Goal: Entertainment & Leisure: Consume media (video, audio)

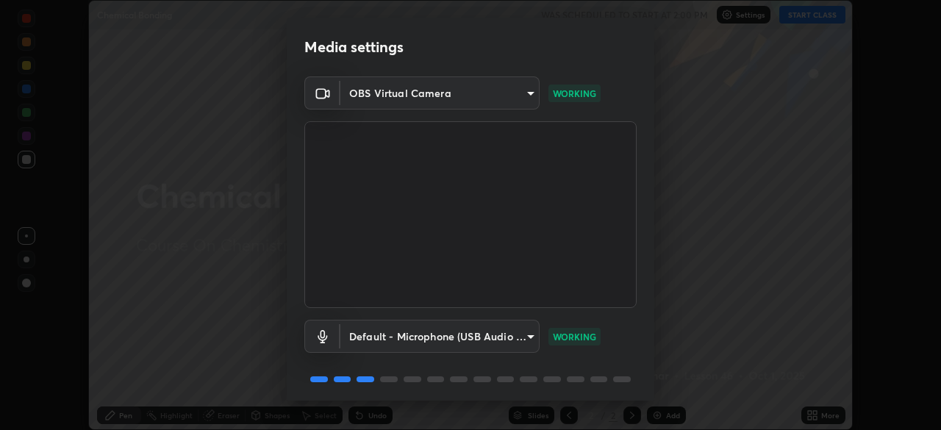
scroll to position [52, 0]
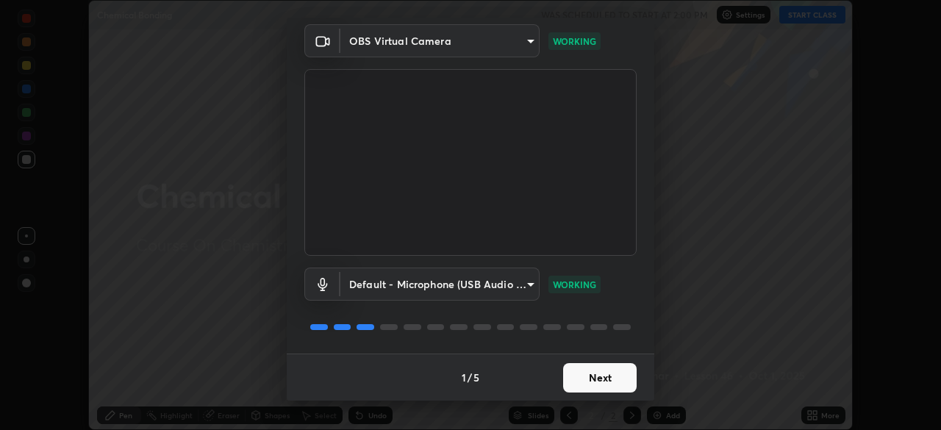
click at [576, 376] on button "Next" at bounding box center [599, 377] width 73 height 29
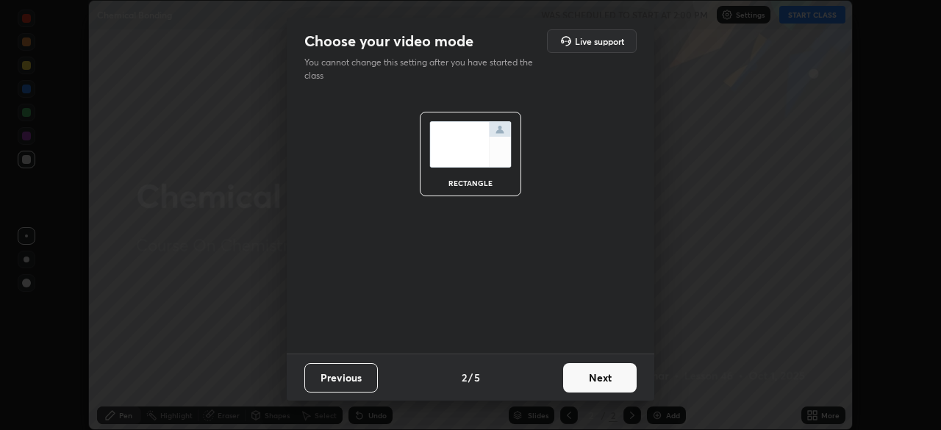
scroll to position [0, 0]
click at [583, 379] on button "Next" at bounding box center [599, 377] width 73 height 29
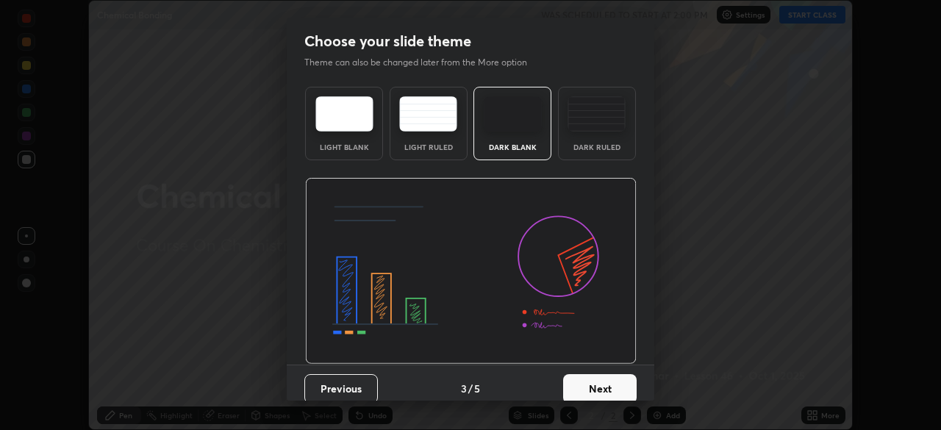
click at [589, 377] on button "Next" at bounding box center [599, 388] width 73 height 29
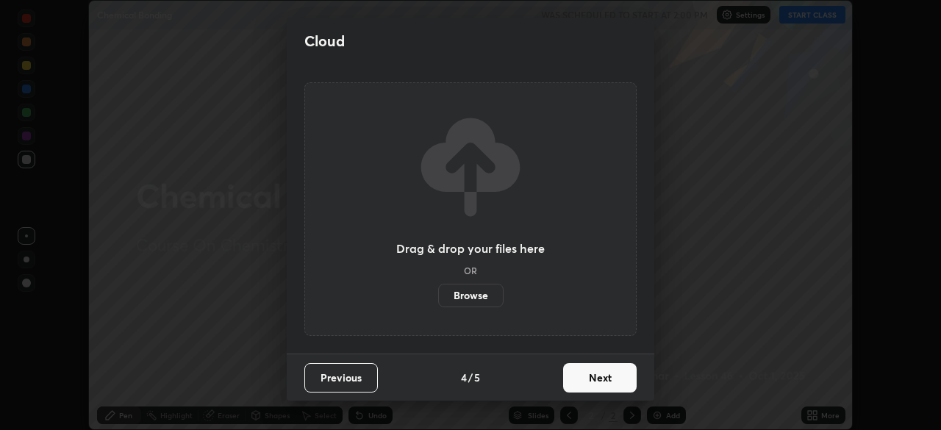
click at [593, 385] on button "Next" at bounding box center [599, 377] width 73 height 29
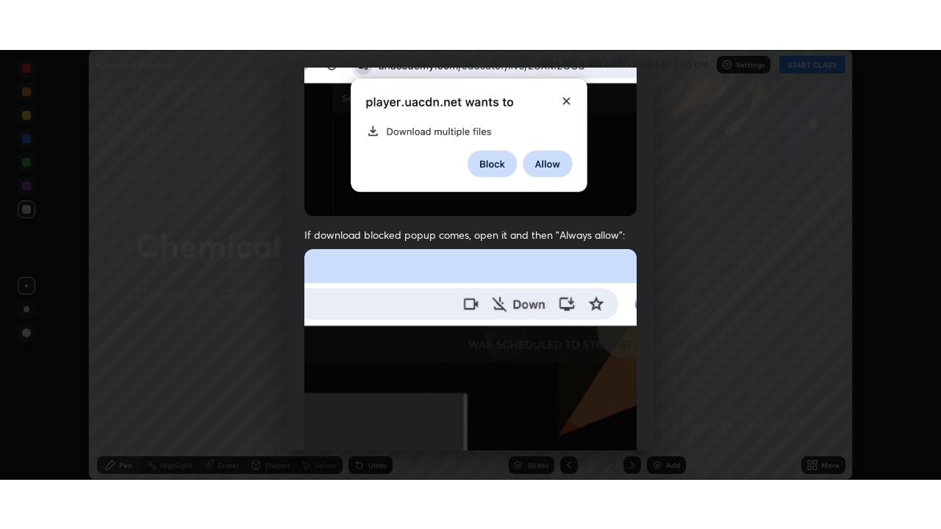
scroll to position [352, 0]
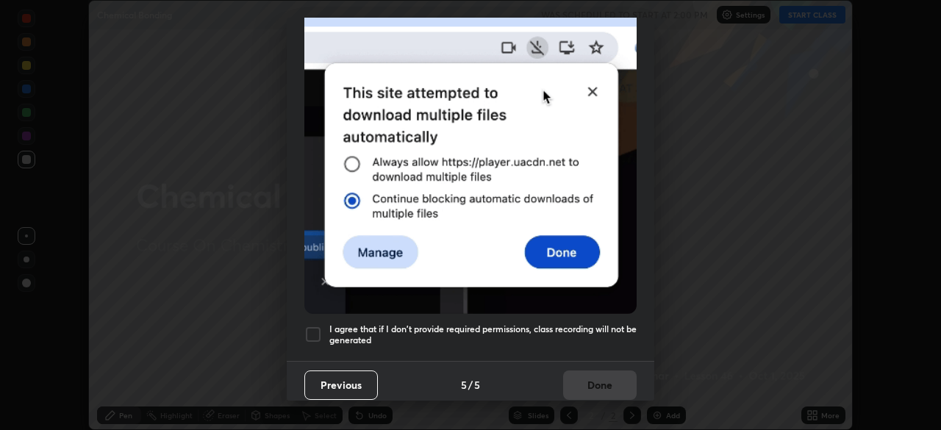
click at [315, 329] on div at bounding box center [313, 335] width 18 height 18
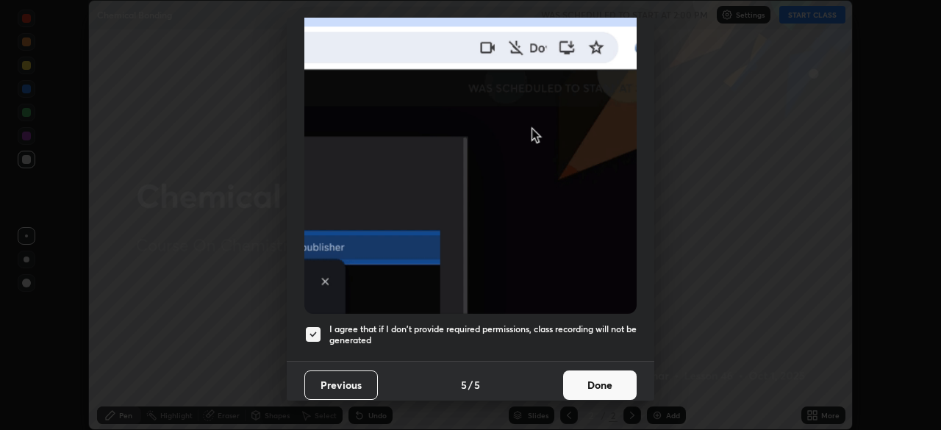
click at [582, 370] on button "Done" at bounding box center [599, 384] width 73 height 29
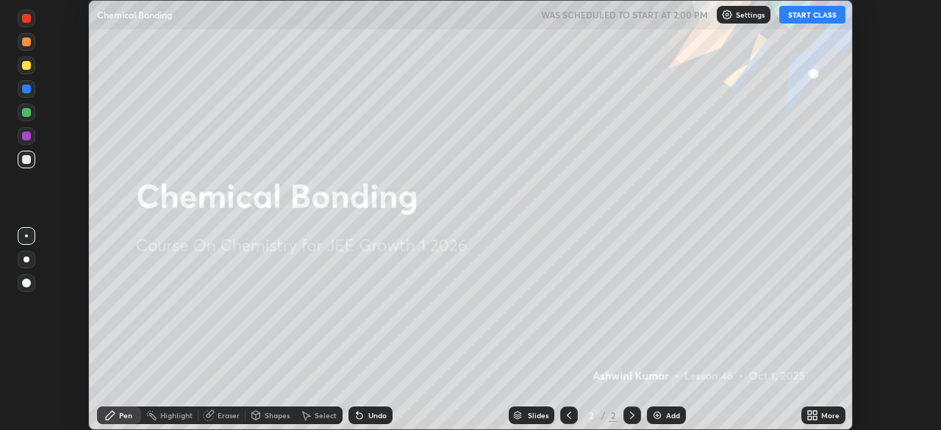
click at [816, 11] on button "START CLASS" at bounding box center [812, 15] width 66 height 18
click at [808, 417] on icon at bounding box center [810, 418] width 4 height 4
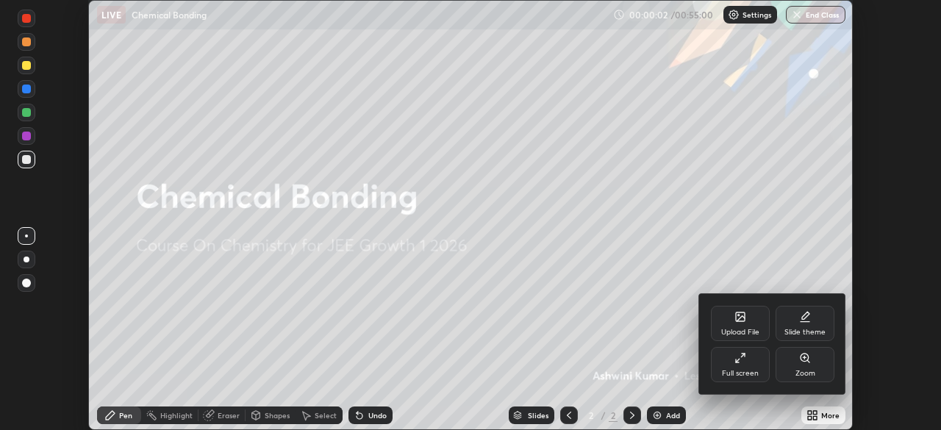
click at [741, 365] on div "Full screen" at bounding box center [740, 364] width 59 height 35
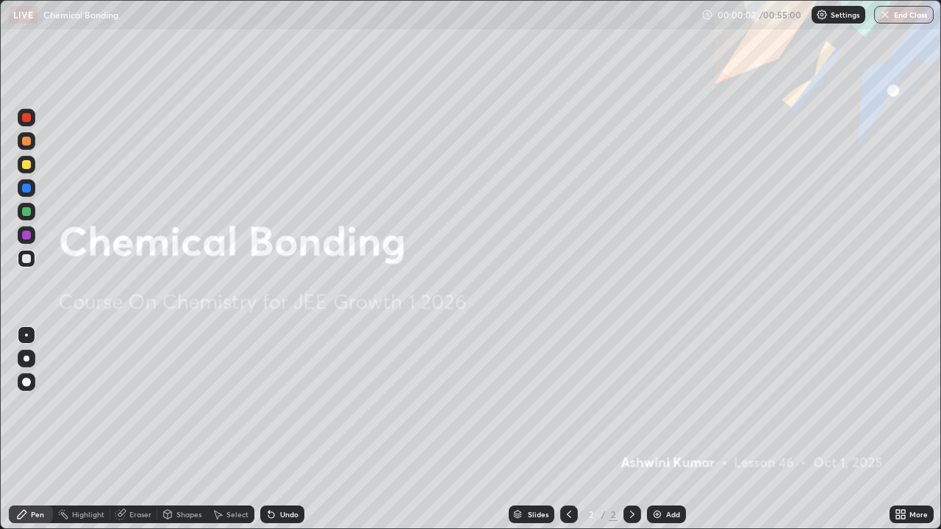
scroll to position [529, 941]
click at [651, 429] on img at bounding box center [657, 515] width 12 height 12
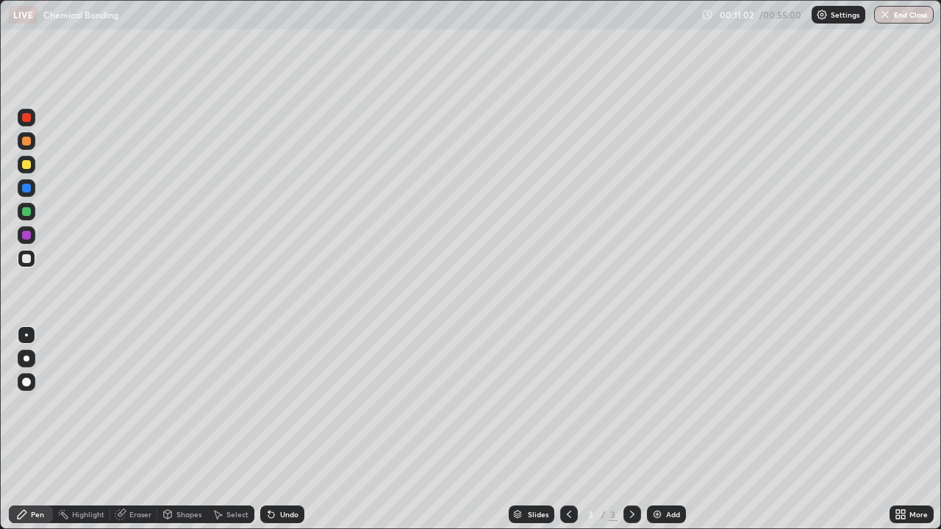
click at [146, 429] on div "Eraser" at bounding box center [140, 514] width 22 height 7
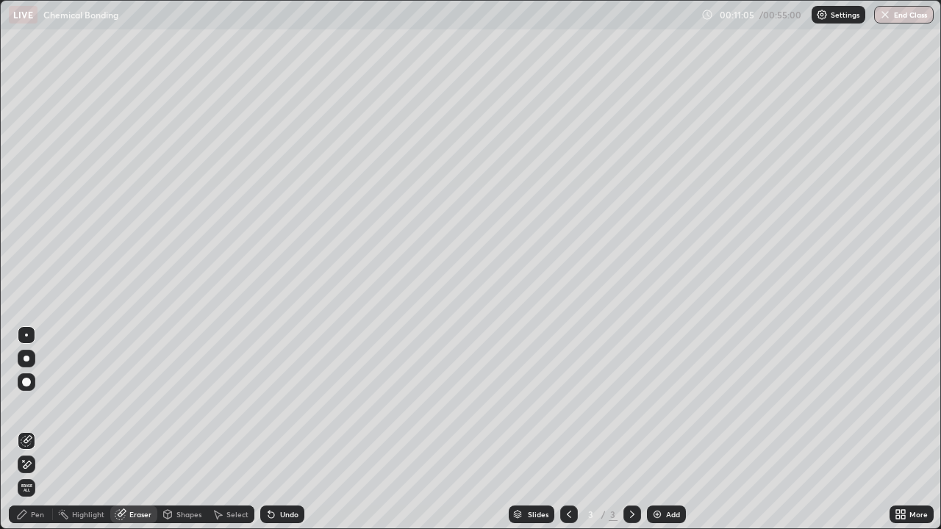
click at [221, 429] on icon at bounding box center [218, 515] width 12 height 12
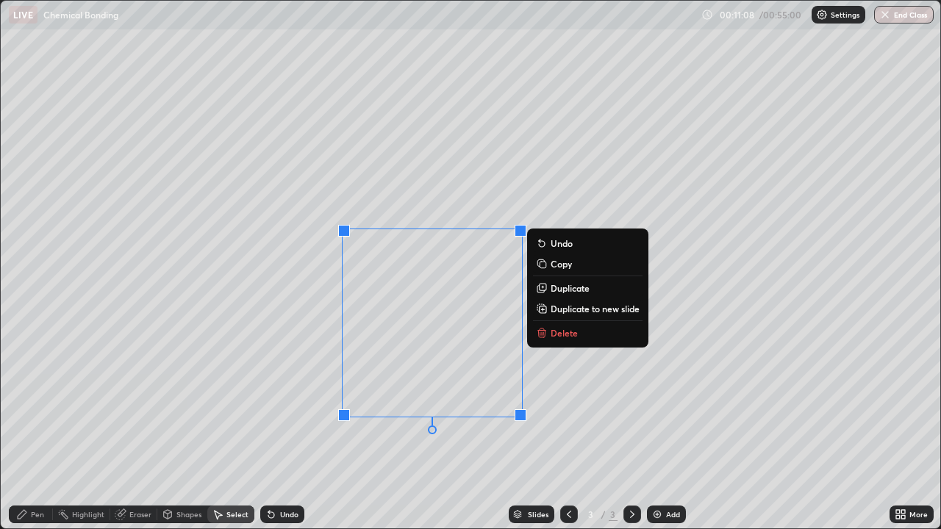
click at [559, 339] on button "Delete" at bounding box center [587, 333] width 109 height 18
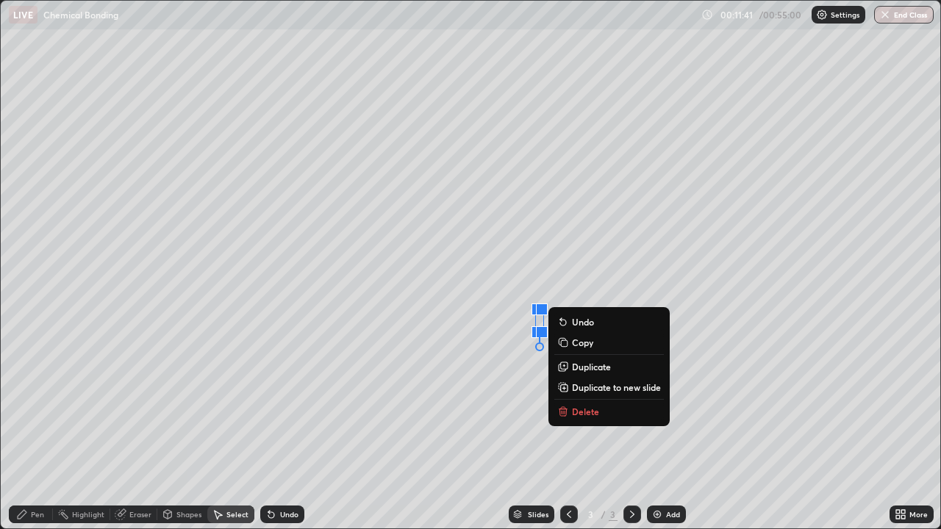
click at [572, 412] on p "Delete" at bounding box center [585, 412] width 27 height 12
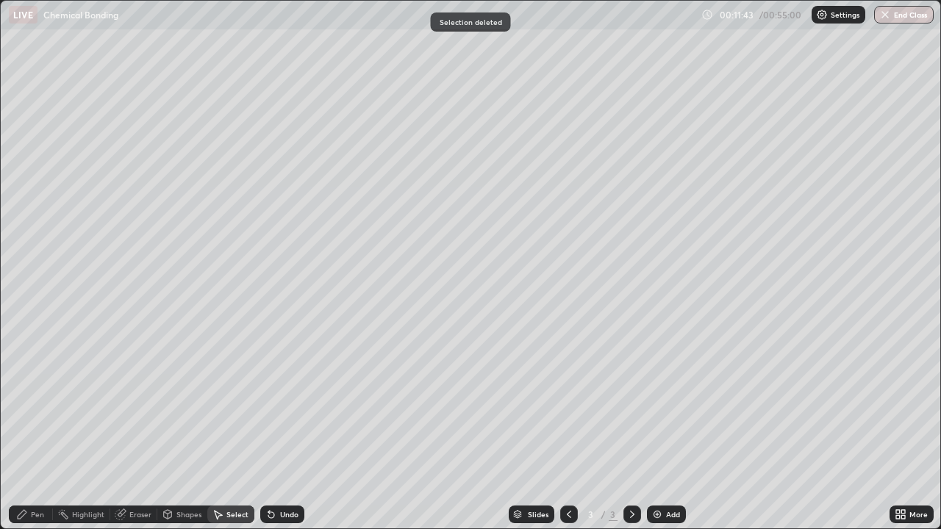
click at [43, 429] on div "Pen" at bounding box center [37, 514] width 13 height 7
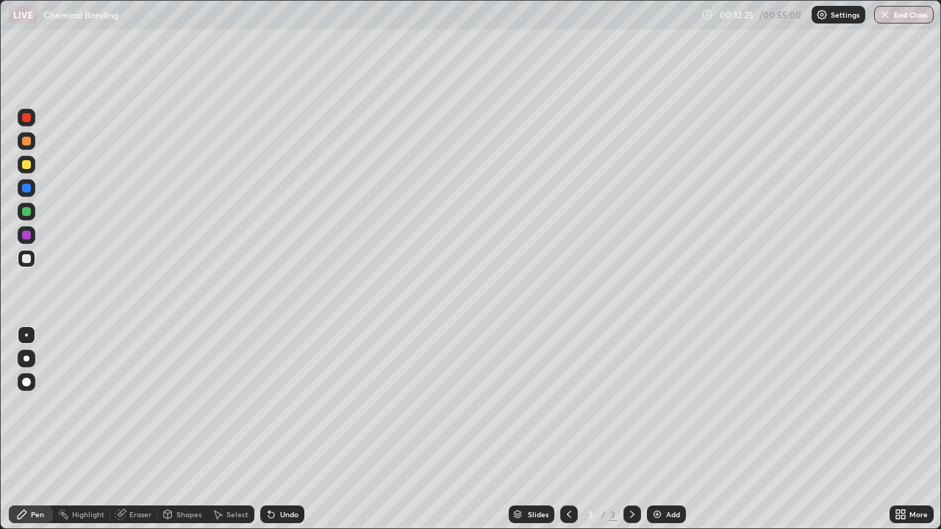
click at [140, 429] on div "Eraser" at bounding box center [140, 514] width 22 height 7
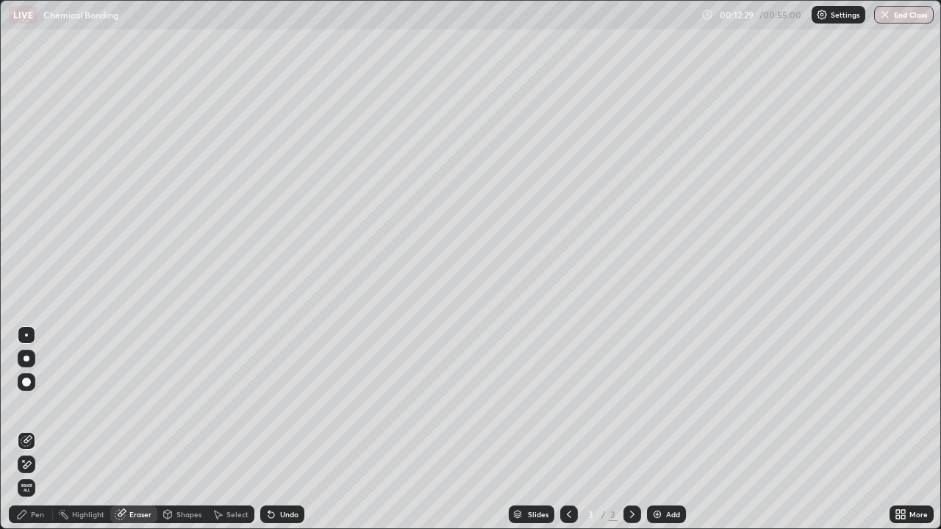
click at [43, 429] on div "Pen" at bounding box center [31, 515] width 44 height 18
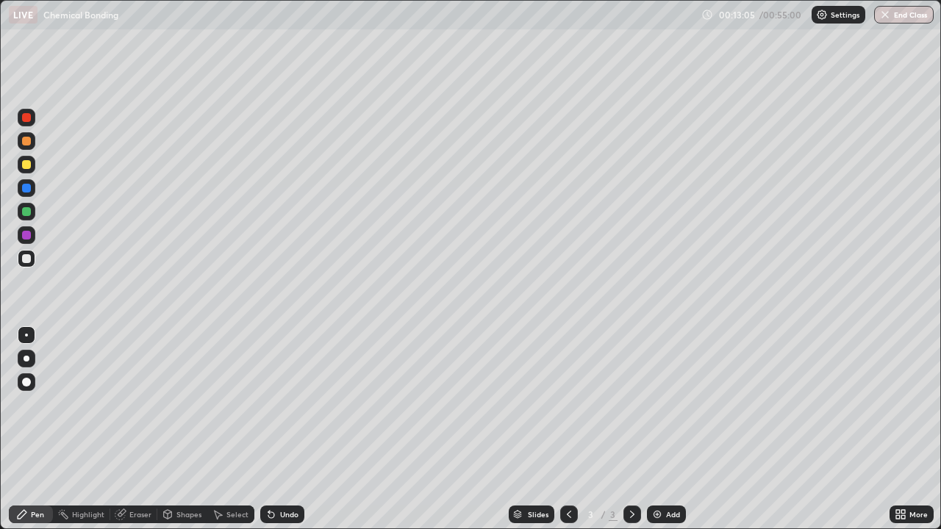
click at [136, 429] on div "Eraser" at bounding box center [140, 514] width 22 height 7
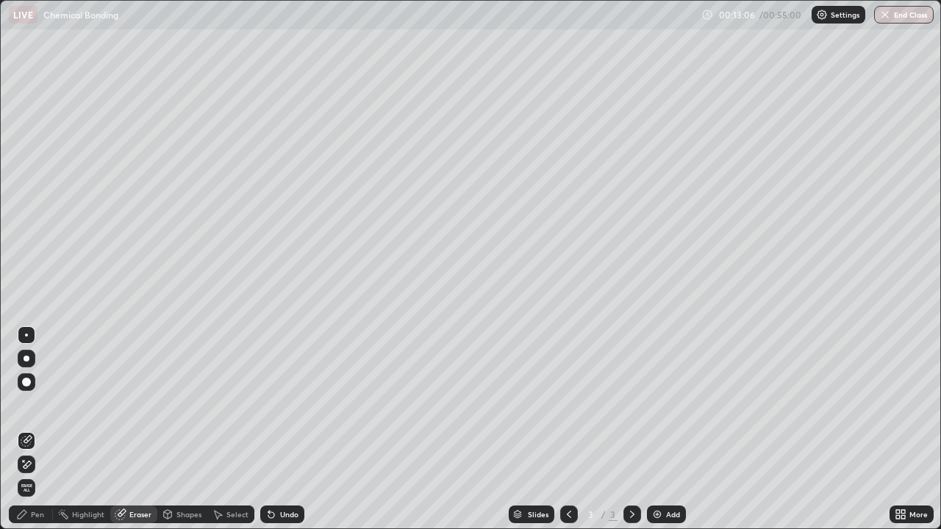
click at [226, 429] on div "Select" at bounding box center [230, 515] width 47 height 18
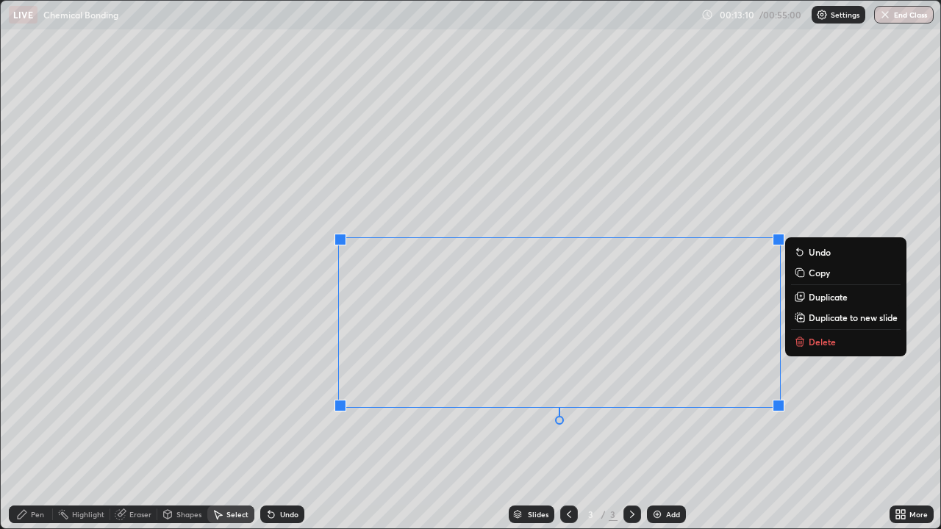
click at [798, 341] on icon at bounding box center [799, 343] width 7 height 7
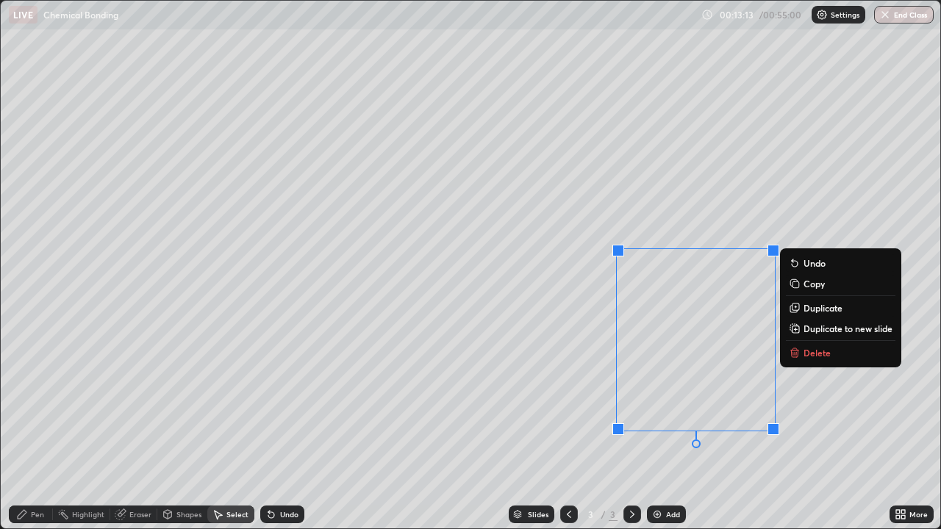
click at [806, 354] on p "Delete" at bounding box center [816, 353] width 27 height 12
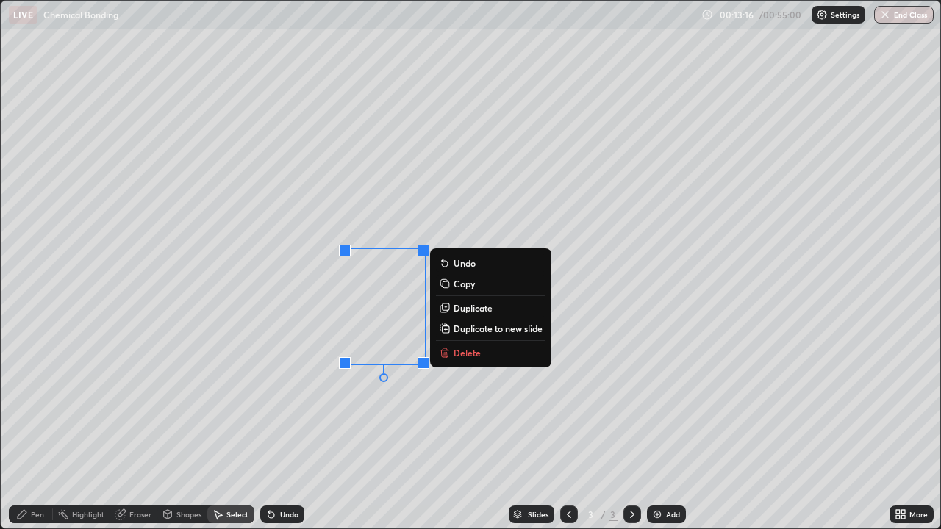
click at [458, 348] on p "Delete" at bounding box center [466, 353] width 27 height 12
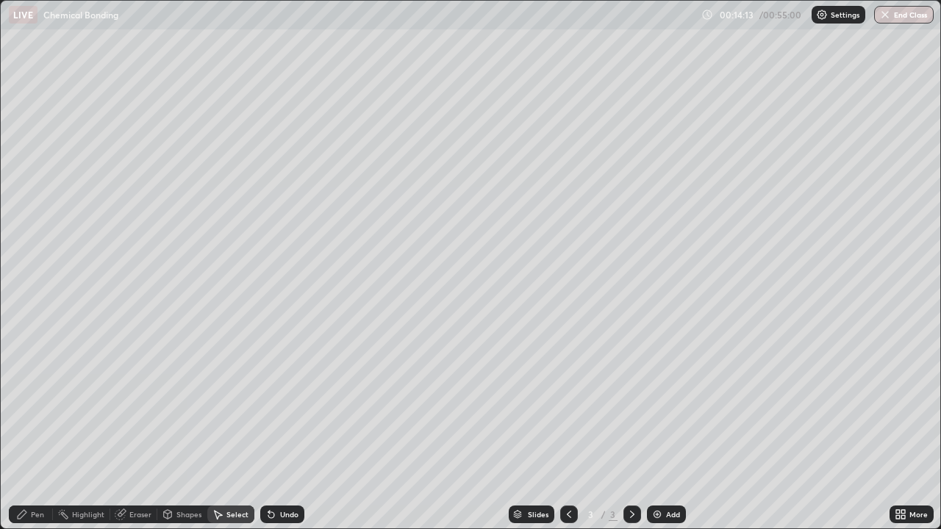
click at [45, 429] on div "Pen" at bounding box center [31, 515] width 44 height 18
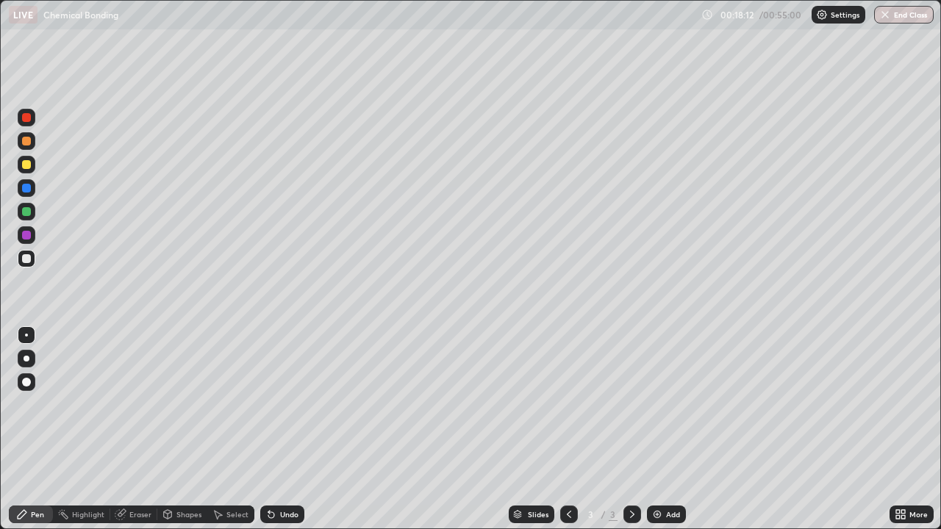
click at [653, 429] on img at bounding box center [657, 515] width 12 height 12
click at [27, 240] on div at bounding box center [27, 235] width 18 height 18
click at [26, 257] on div at bounding box center [26, 258] width 9 height 9
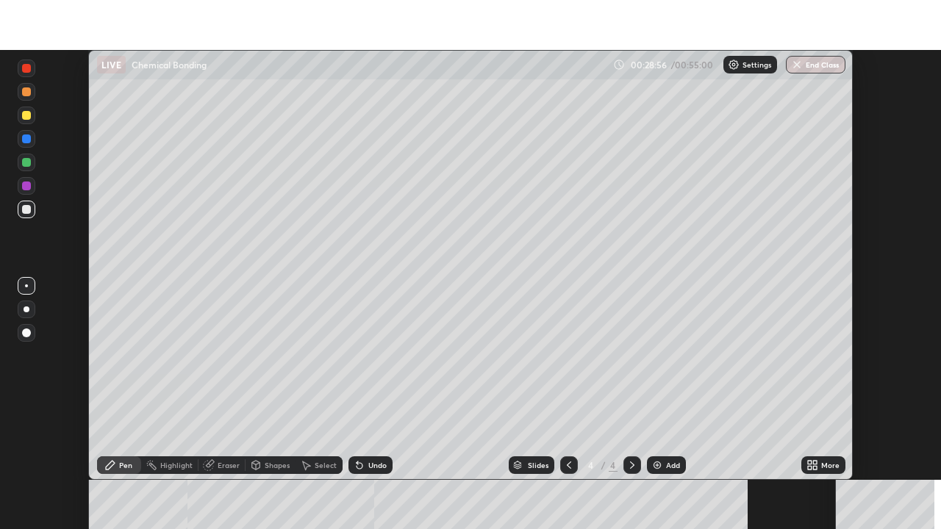
scroll to position [430, 941]
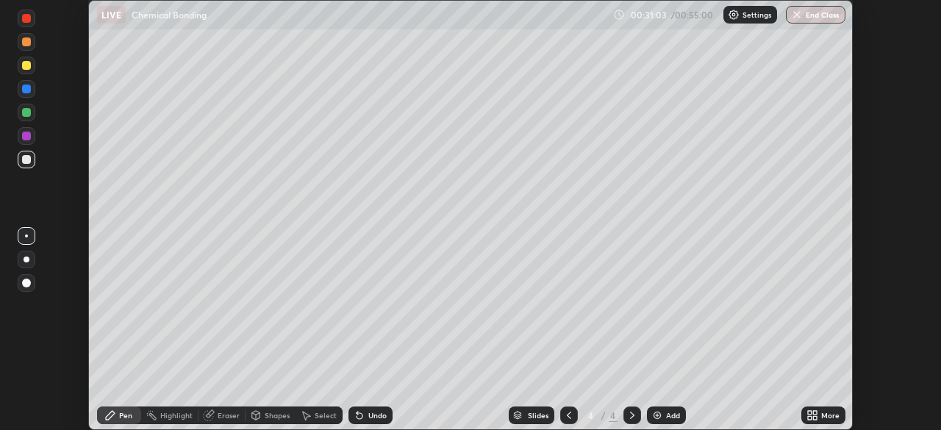
click at [647, 415] on div "Add" at bounding box center [666, 415] width 39 height 18
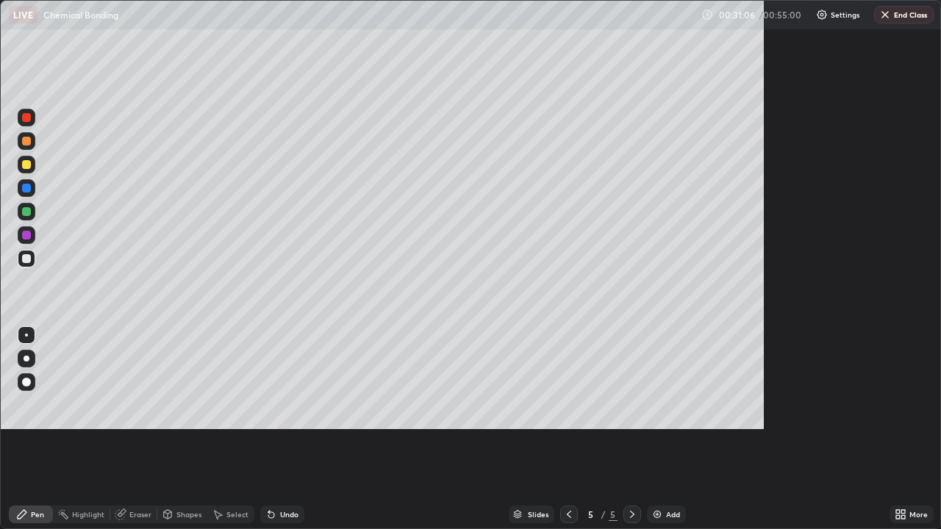
scroll to position [529, 941]
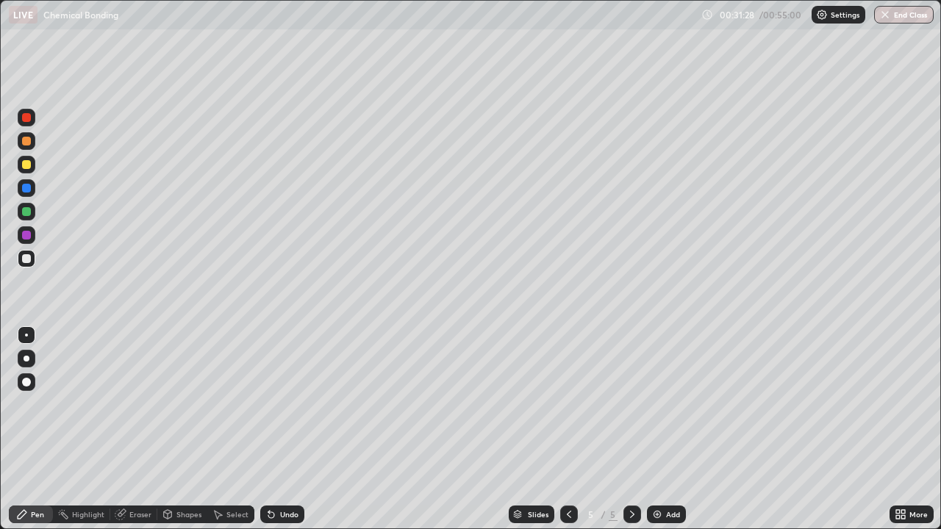
click at [140, 429] on div "Eraser" at bounding box center [140, 514] width 22 height 7
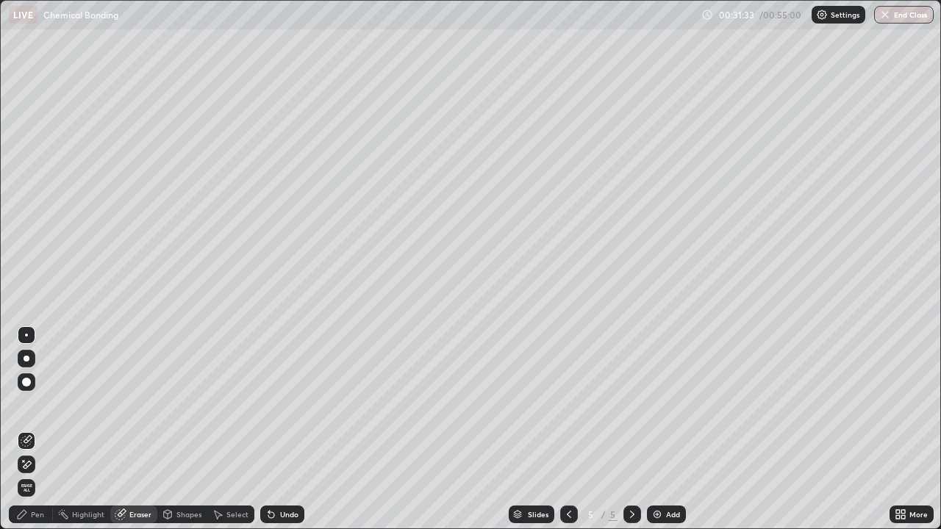
click at [46, 429] on div "Pen" at bounding box center [31, 515] width 44 height 18
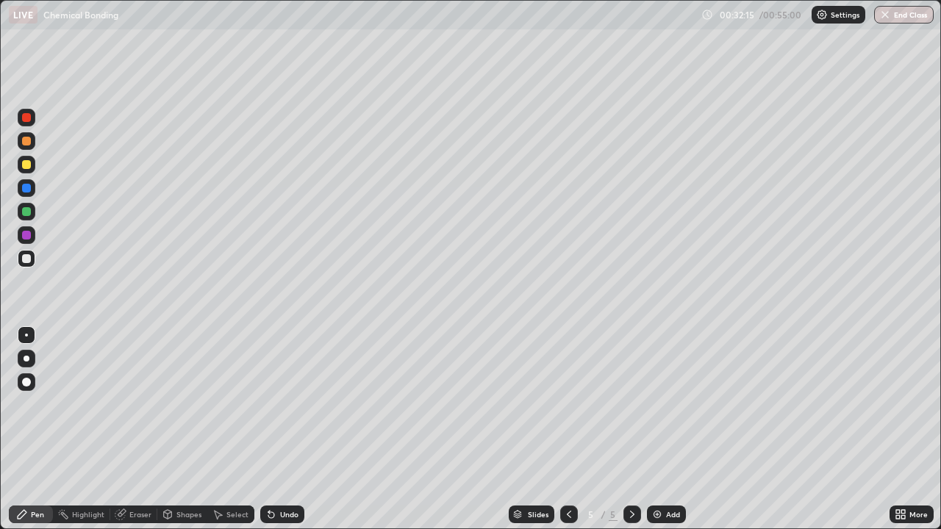
click at [146, 429] on div "Eraser" at bounding box center [133, 515] width 47 height 18
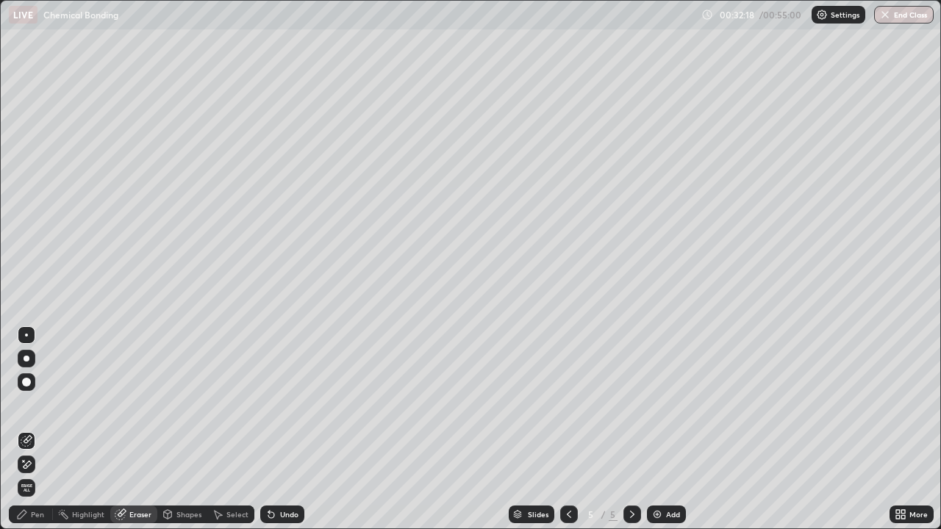
click at [43, 429] on div "Pen" at bounding box center [37, 514] width 13 height 7
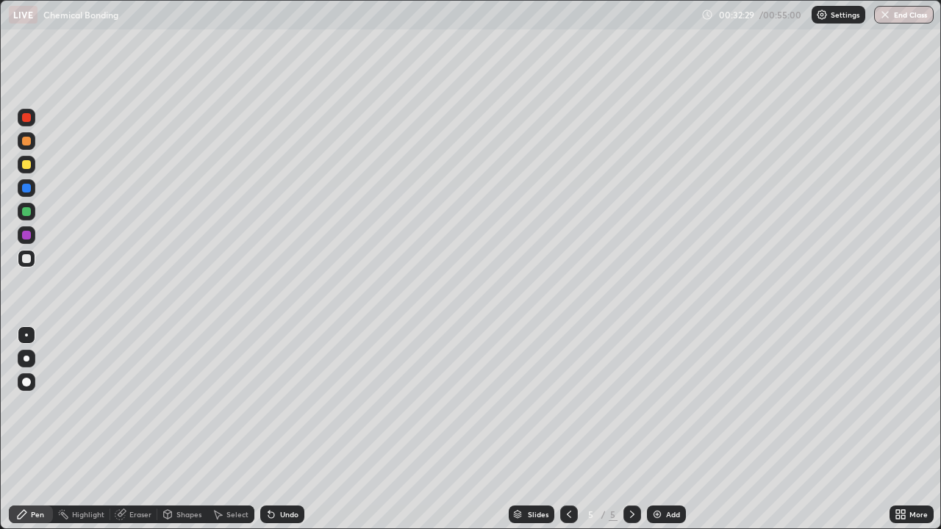
click at [46, 429] on div "Pen" at bounding box center [31, 515] width 44 height 18
click at [97, 429] on div "Highlight" at bounding box center [88, 514] width 32 height 7
click at [141, 429] on div "Eraser" at bounding box center [140, 514] width 22 height 7
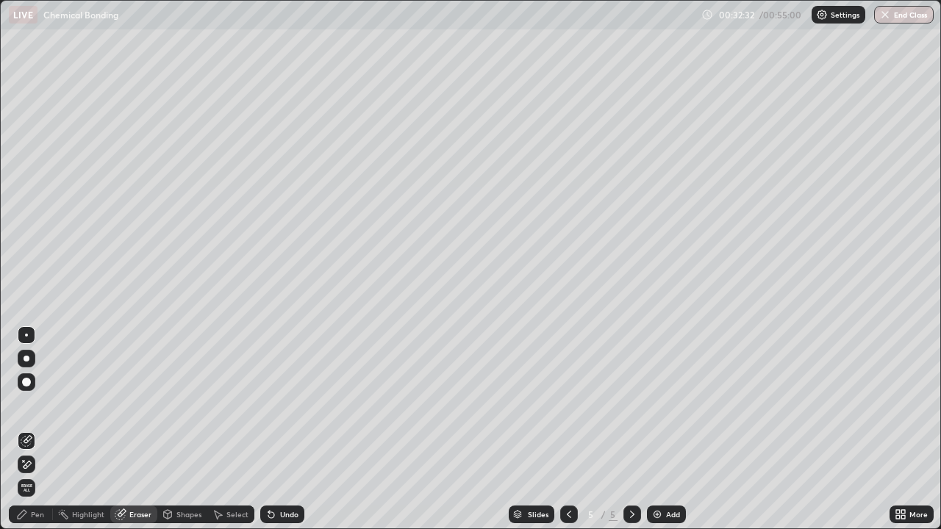
click at [46, 429] on div "Pen" at bounding box center [31, 515] width 44 height 18
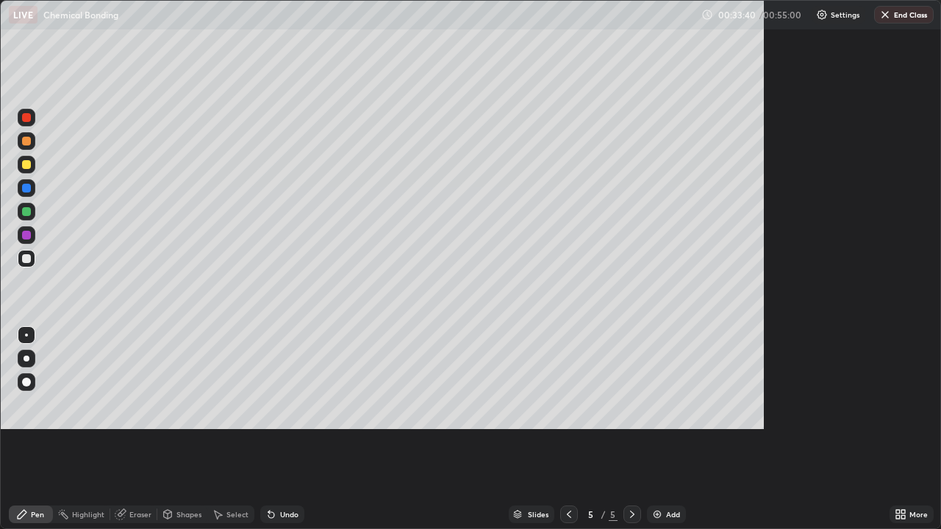
scroll to position [529, 941]
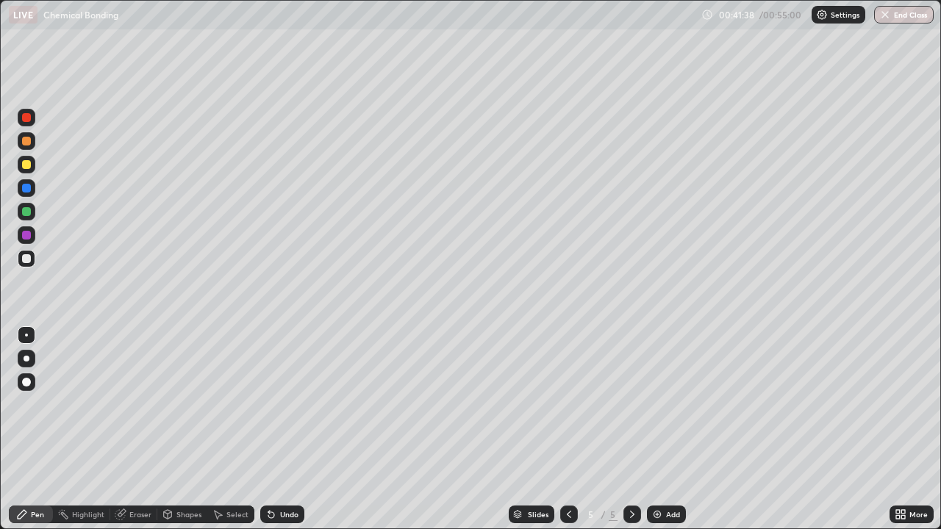
click at [655, 429] on img at bounding box center [657, 515] width 12 height 12
click at [896, 18] on button "End Class" at bounding box center [904, 15] width 58 height 18
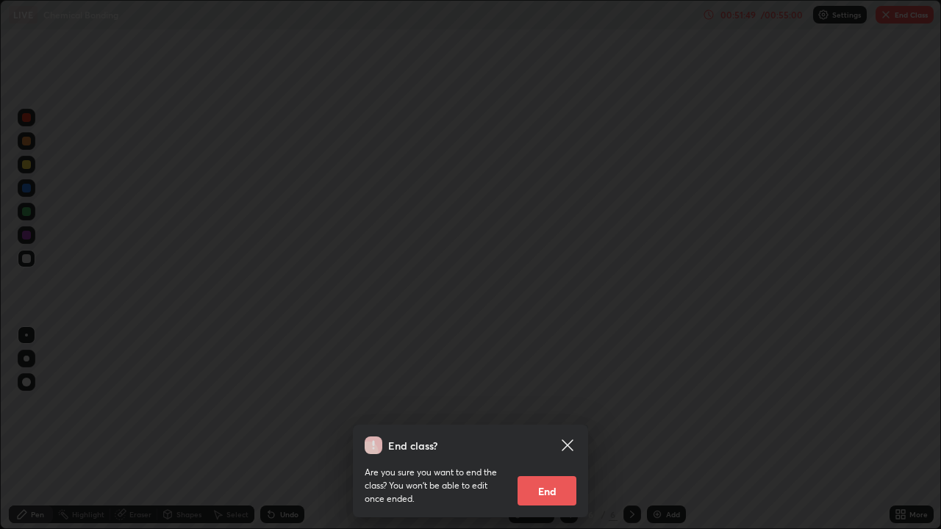
click at [559, 429] on button "End" at bounding box center [546, 490] width 59 height 29
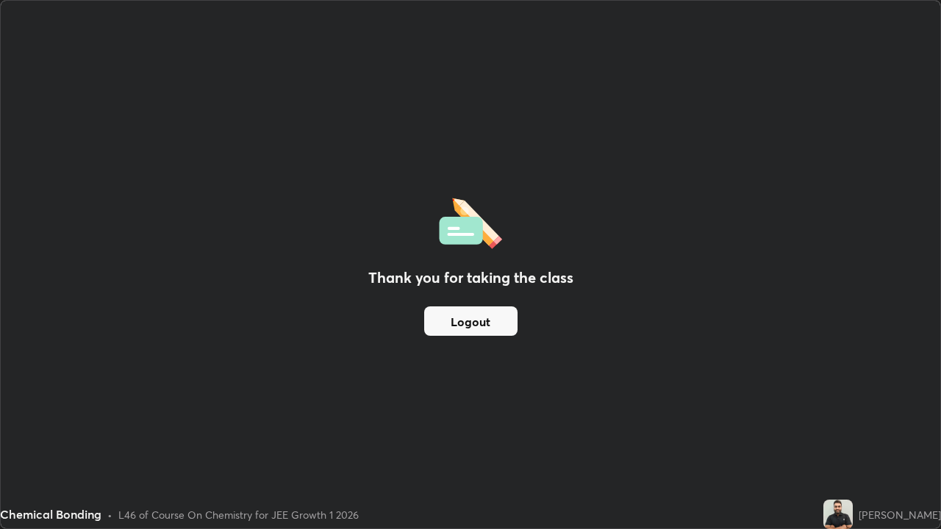
click at [473, 322] on button "Logout" at bounding box center [470, 320] width 93 height 29
